Goal: Obtain resource: Obtain resource

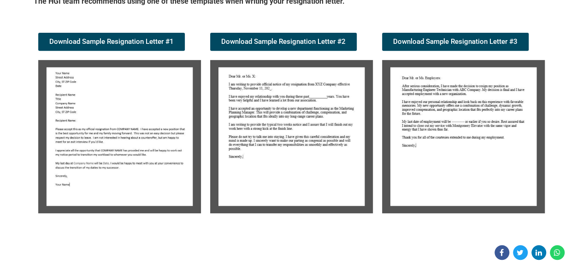
scroll to position [200, 0]
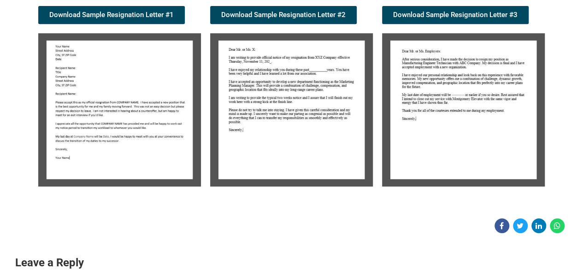
click at [254, 103] on img at bounding box center [291, 109] width 163 height 153
click at [287, 127] on img at bounding box center [291, 109] width 163 height 153
click at [303, 109] on img at bounding box center [291, 109] width 163 height 153
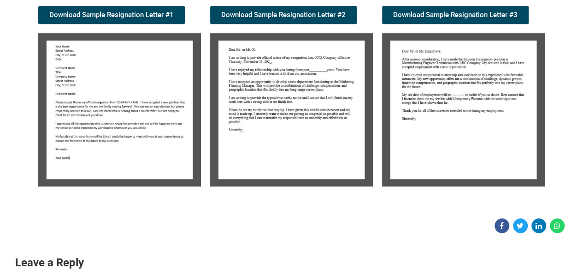
click at [303, 109] on img at bounding box center [291, 109] width 163 height 153
click at [304, 103] on img at bounding box center [291, 109] width 163 height 153
click at [418, 105] on img at bounding box center [463, 109] width 163 height 153
